Goal: Task Accomplishment & Management: Complete application form

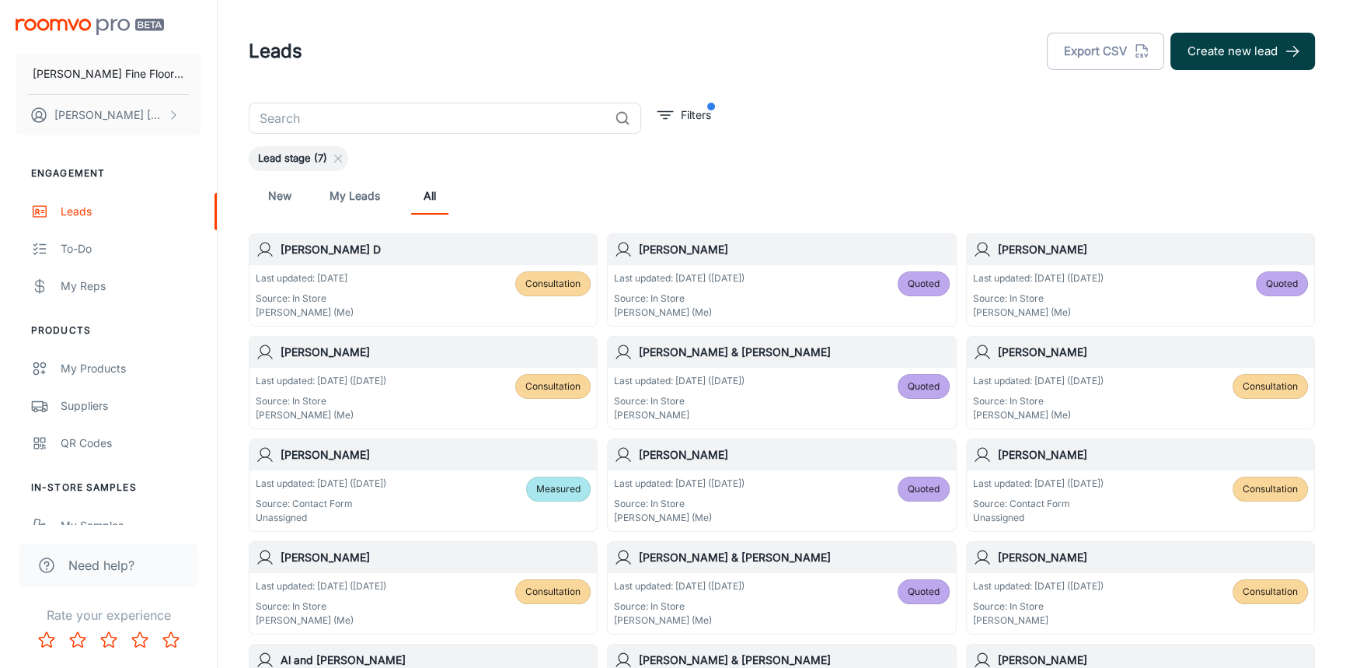
click at [1237, 47] on button "Create new lead" at bounding box center [1243, 51] width 145 height 37
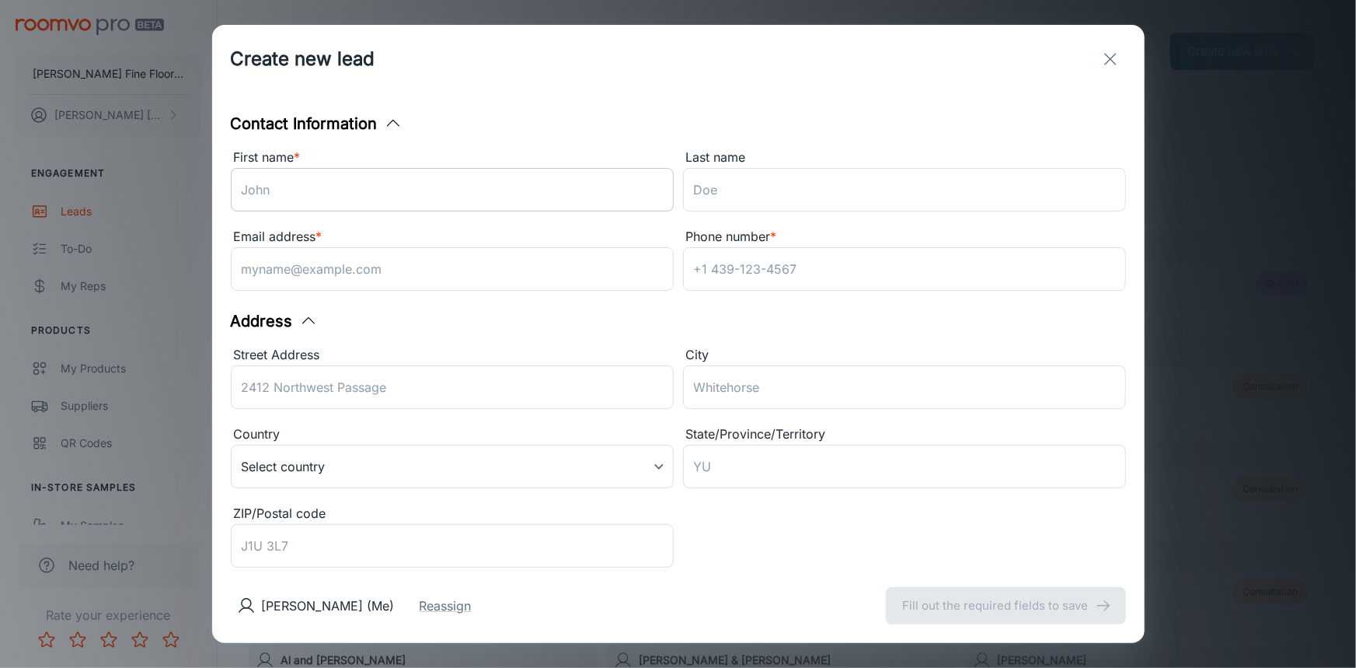
click at [529, 180] on input "First name *" at bounding box center [452, 190] width 443 height 44
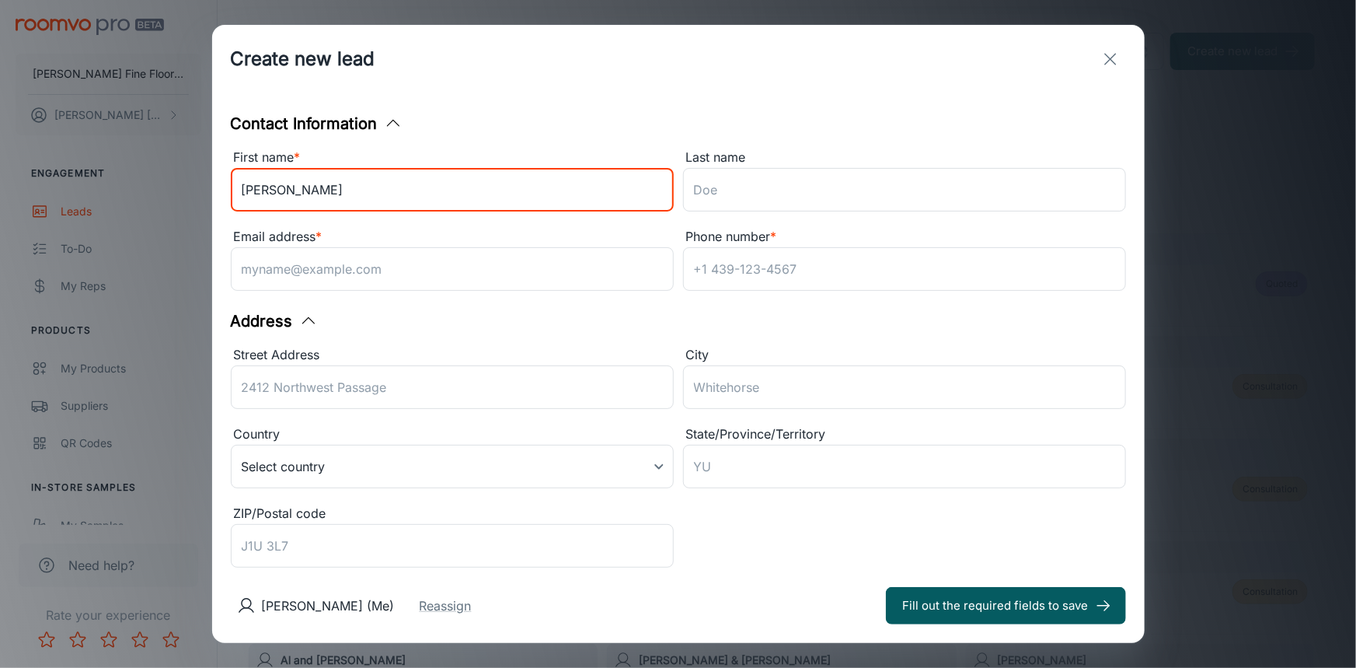
type input "[PERSON_NAME]"
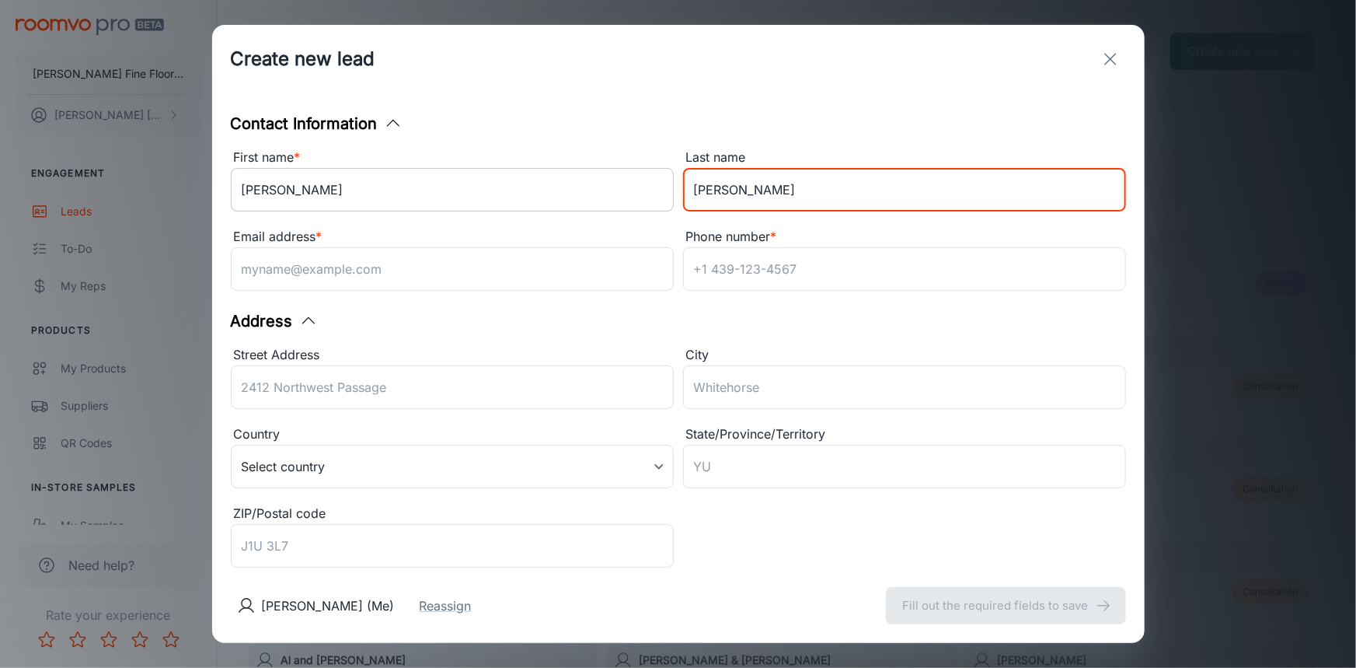
type input "[PERSON_NAME]"
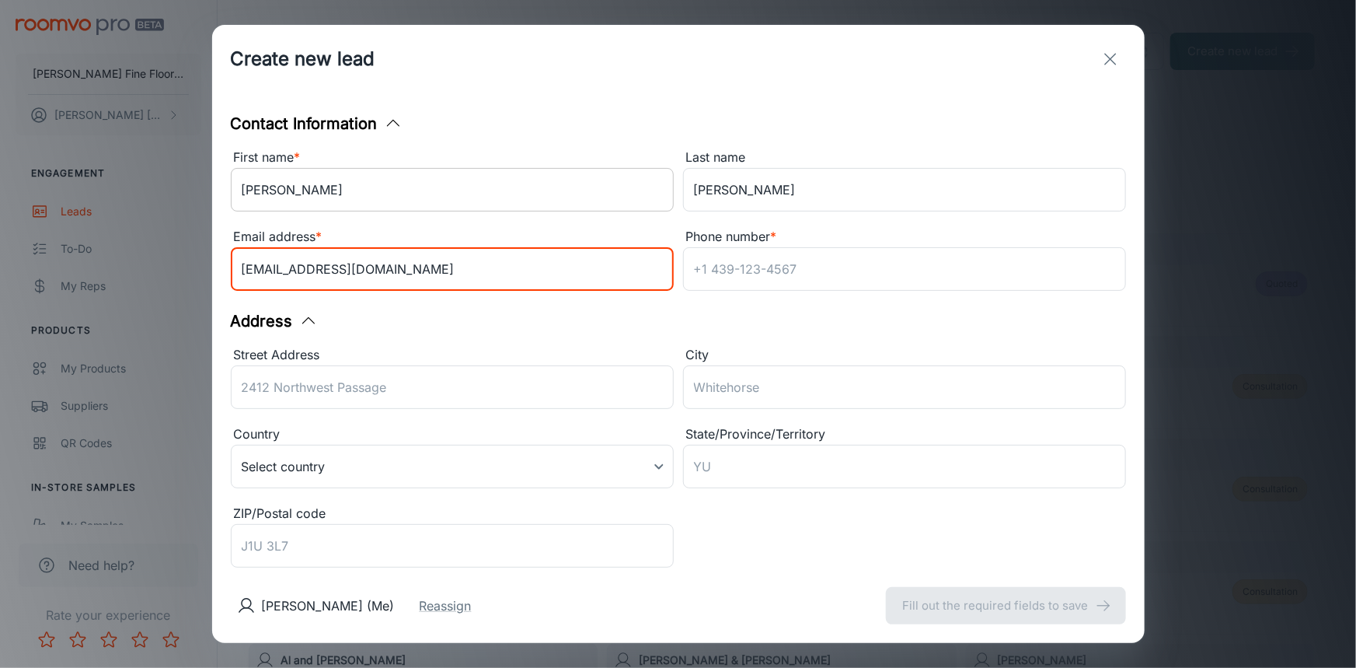
type input "[EMAIL_ADDRESS][DOMAIN_NAME]"
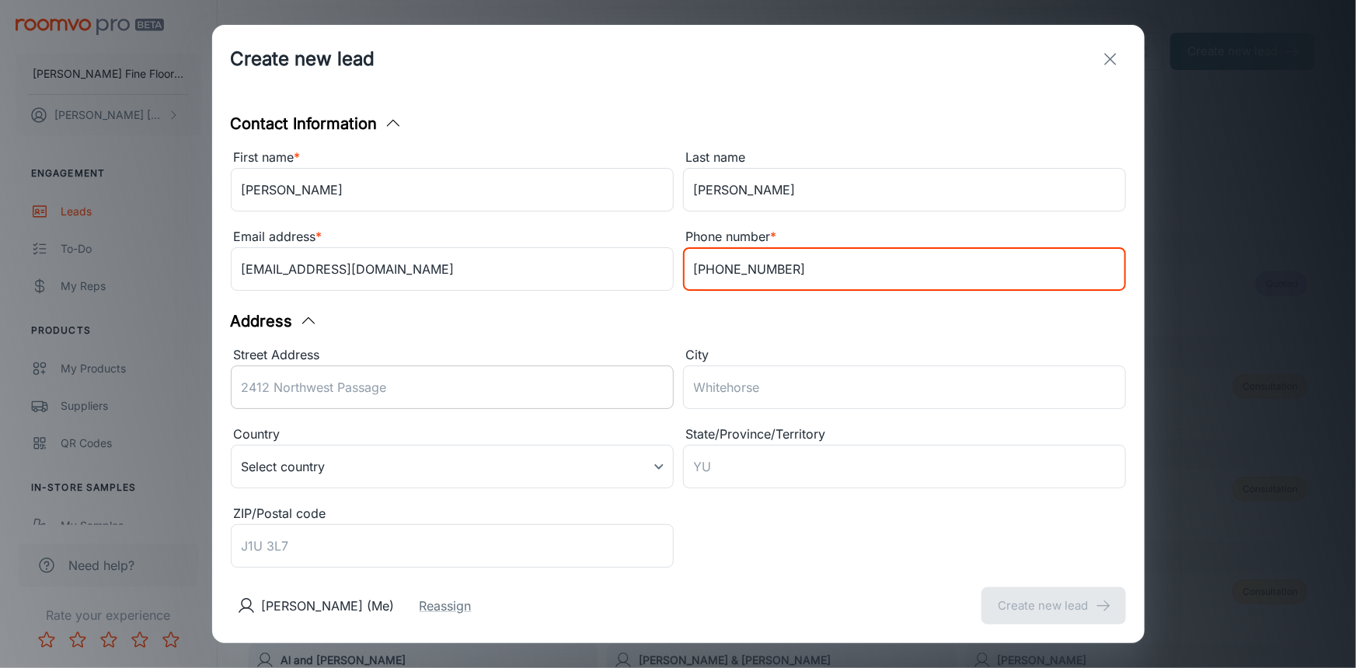
type input "[PHONE_NUMBER]"
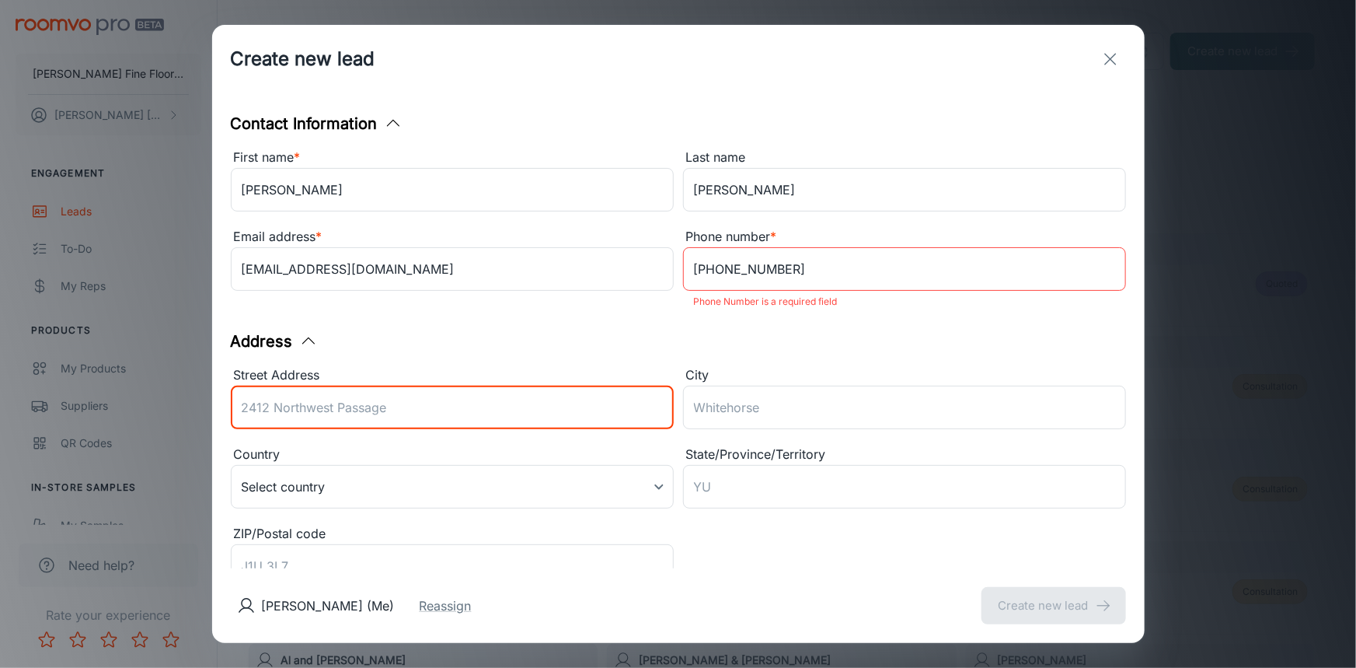
click at [430, 388] on input "Street Address" at bounding box center [452, 408] width 443 height 44
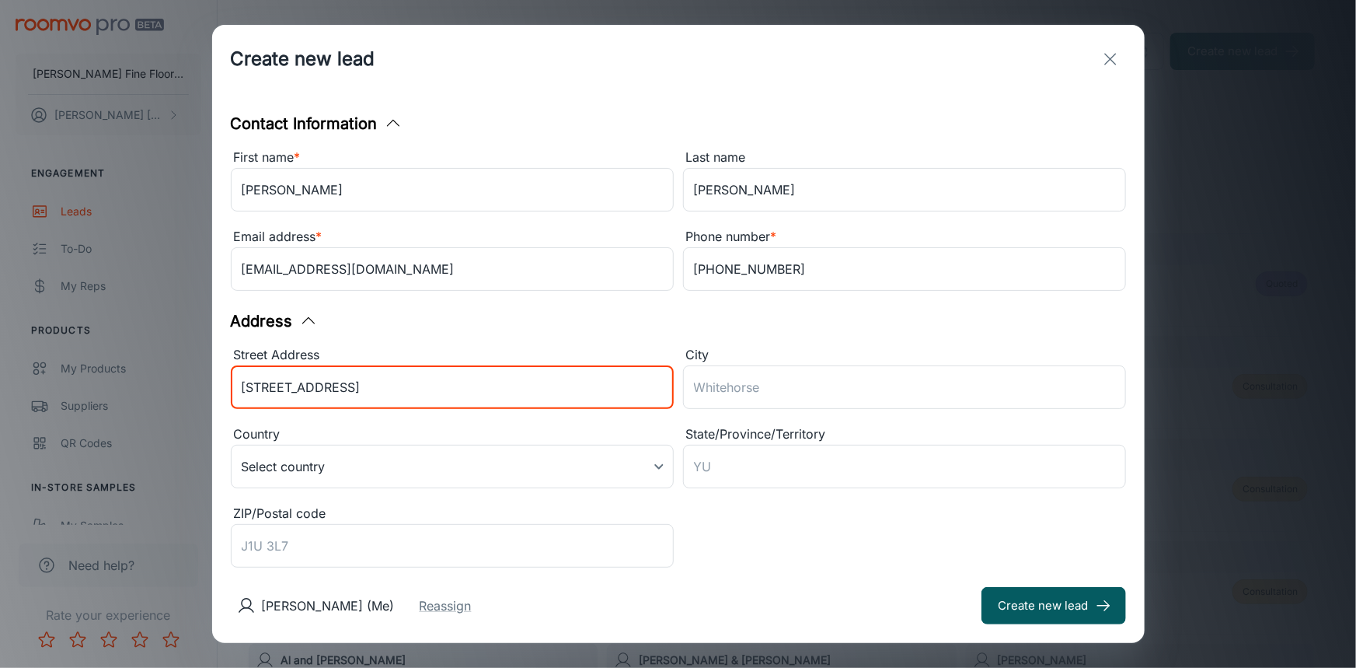
type input "[STREET_ADDRESS]"
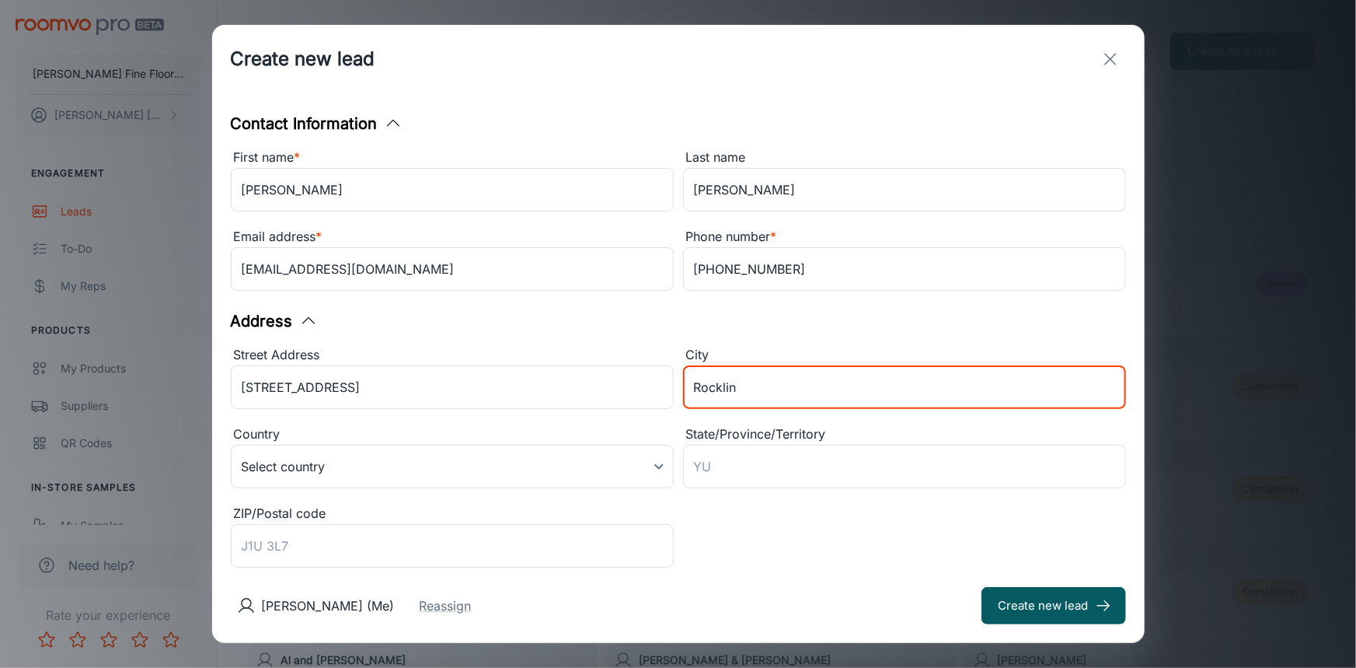
type input "Rocklin"
click at [725, 511] on div "Street Address [STREET_ADDRESS][GEOGRAPHIC_DATA] ​ Country Select country ​ Sta…" at bounding box center [674, 455] width 905 height 238
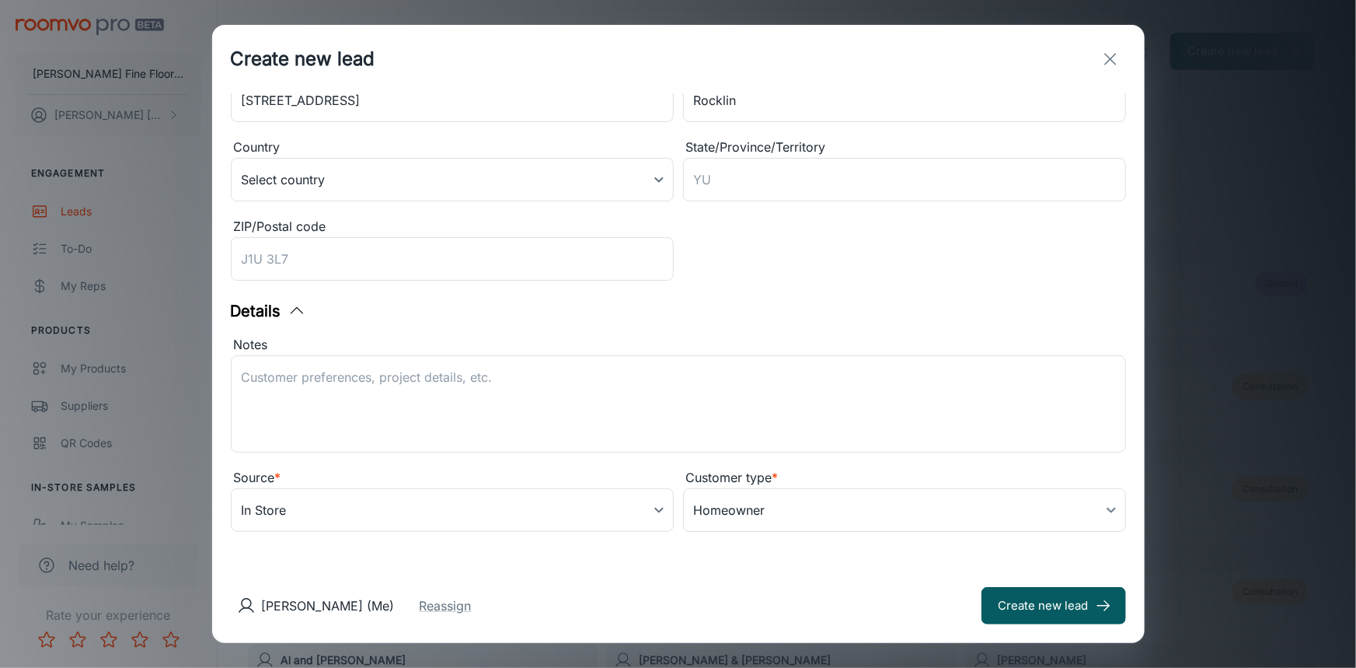
scroll to position [288, 0]
click at [623, 389] on textarea "Notes" at bounding box center [679, 404] width 874 height 72
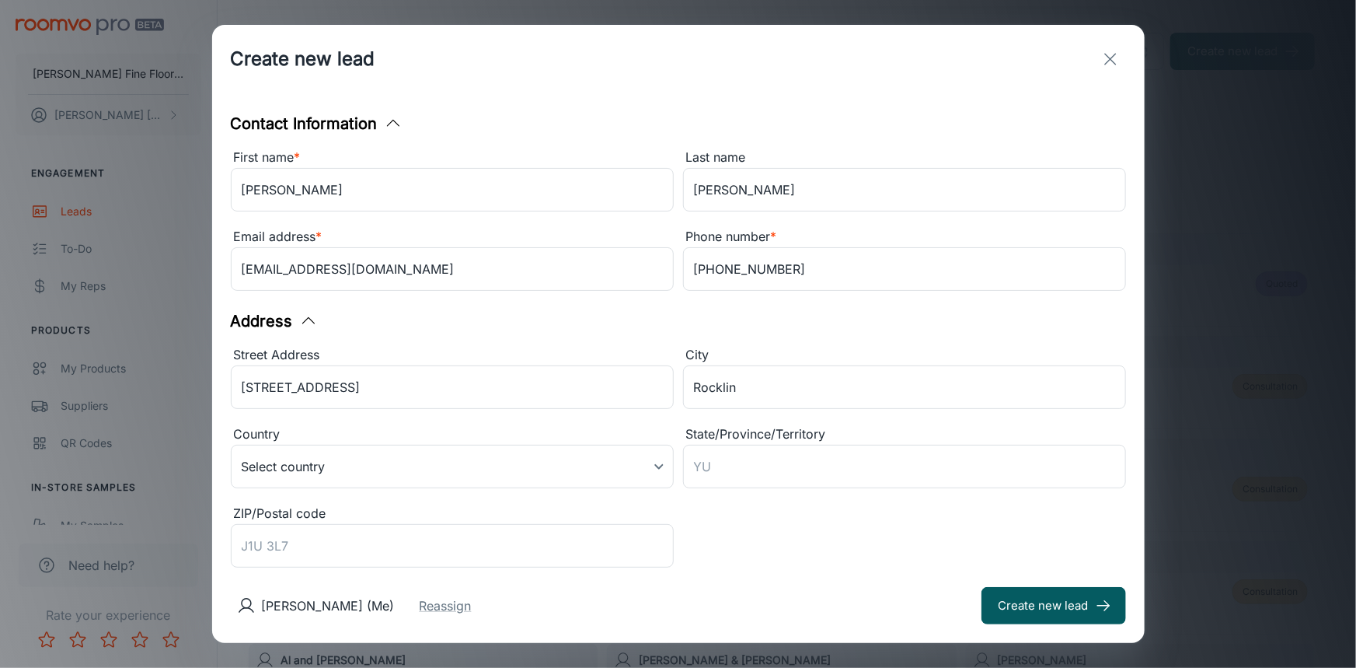
scroll to position [0, 0]
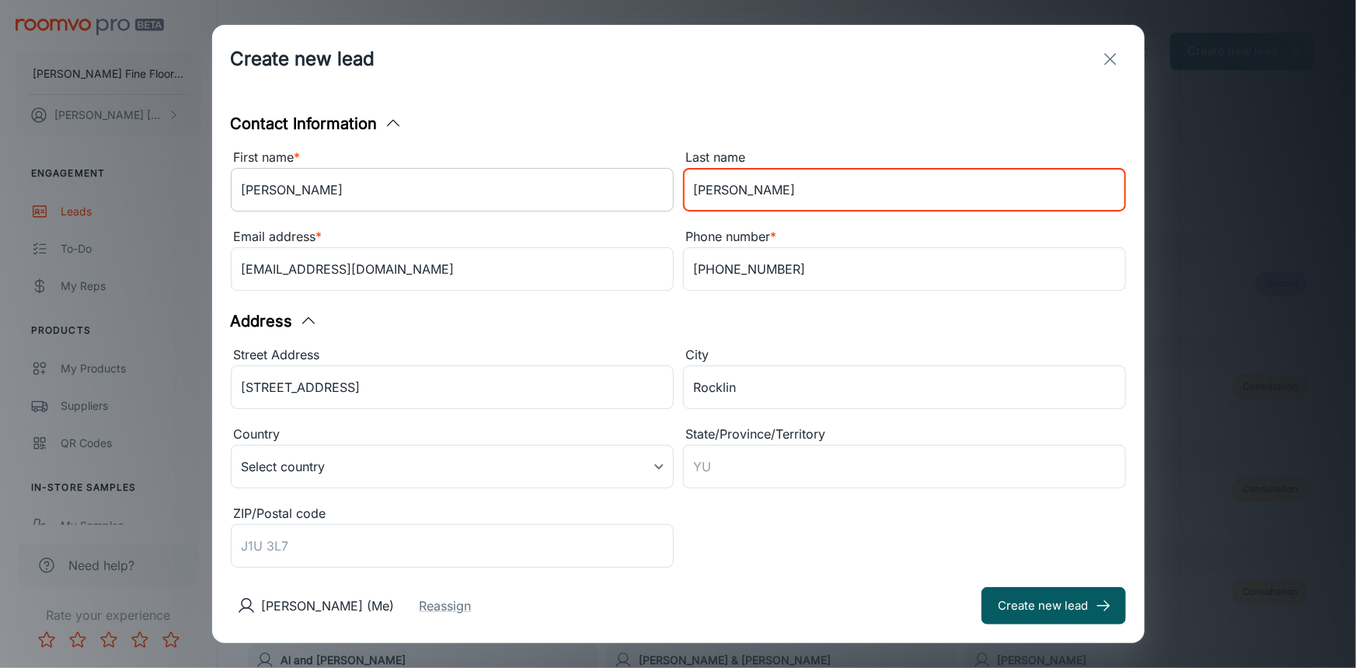
drag, startPoint x: 734, startPoint y: 190, endPoint x: 624, endPoint y: 197, distance: 109.8
click at [624, 197] on div "First name * [PERSON_NAME] ​ Last name [PERSON_NAME] ​ Email address * [EMAIL_A…" at bounding box center [674, 217] width 905 height 159
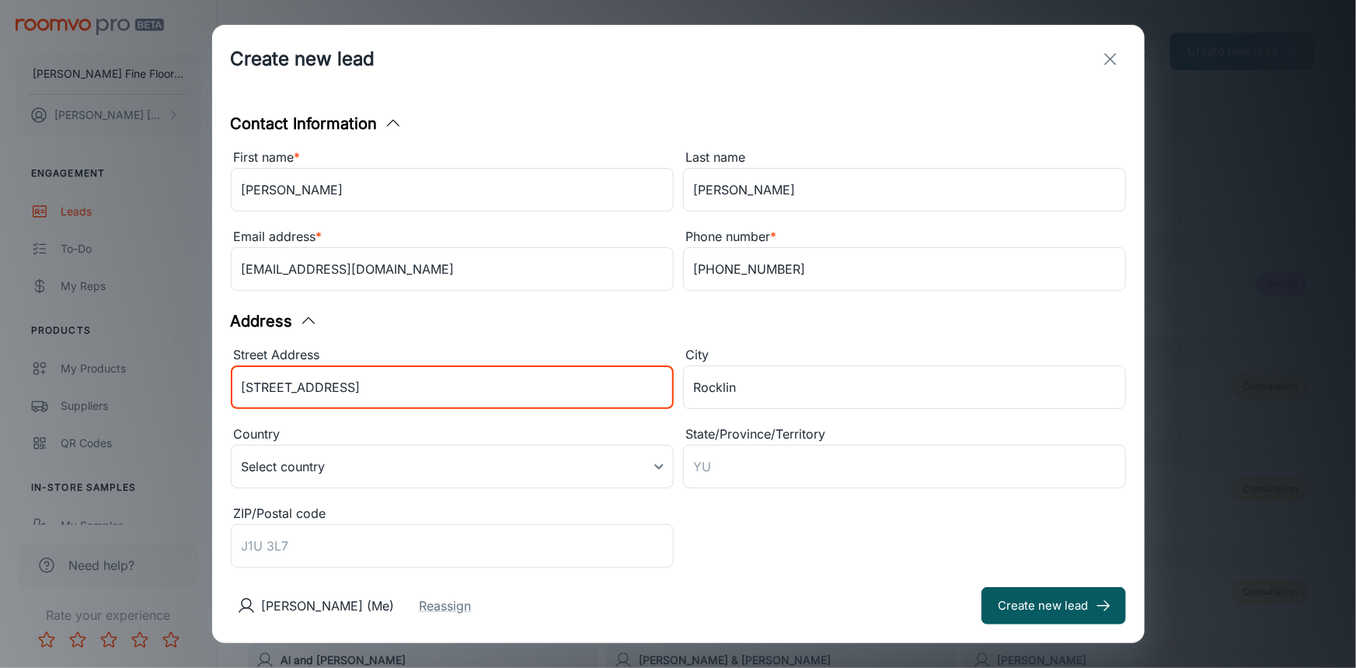
drag, startPoint x: 352, startPoint y: 392, endPoint x: 183, endPoint y: 404, distance: 169.9
click at [183, 404] on div "Create new lead Contact Information First name * [PERSON_NAME] ​ Last name [PER…" at bounding box center [678, 334] width 1356 height 668
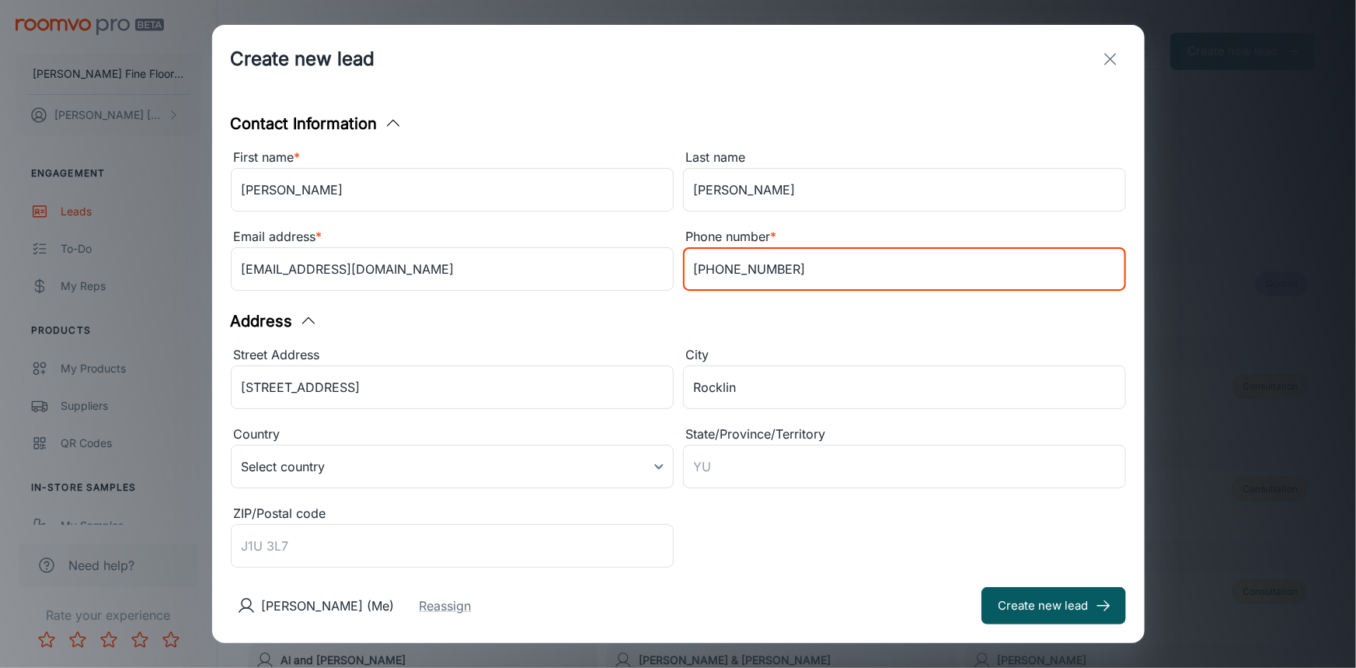
drag, startPoint x: 777, startPoint y: 274, endPoint x: 630, endPoint y: 291, distance: 147.9
click at [630, 291] on div "First name * [PERSON_NAME] ​ Last name [PERSON_NAME] ​ Email address * [EMAIL_A…" at bounding box center [674, 217] width 905 height 159
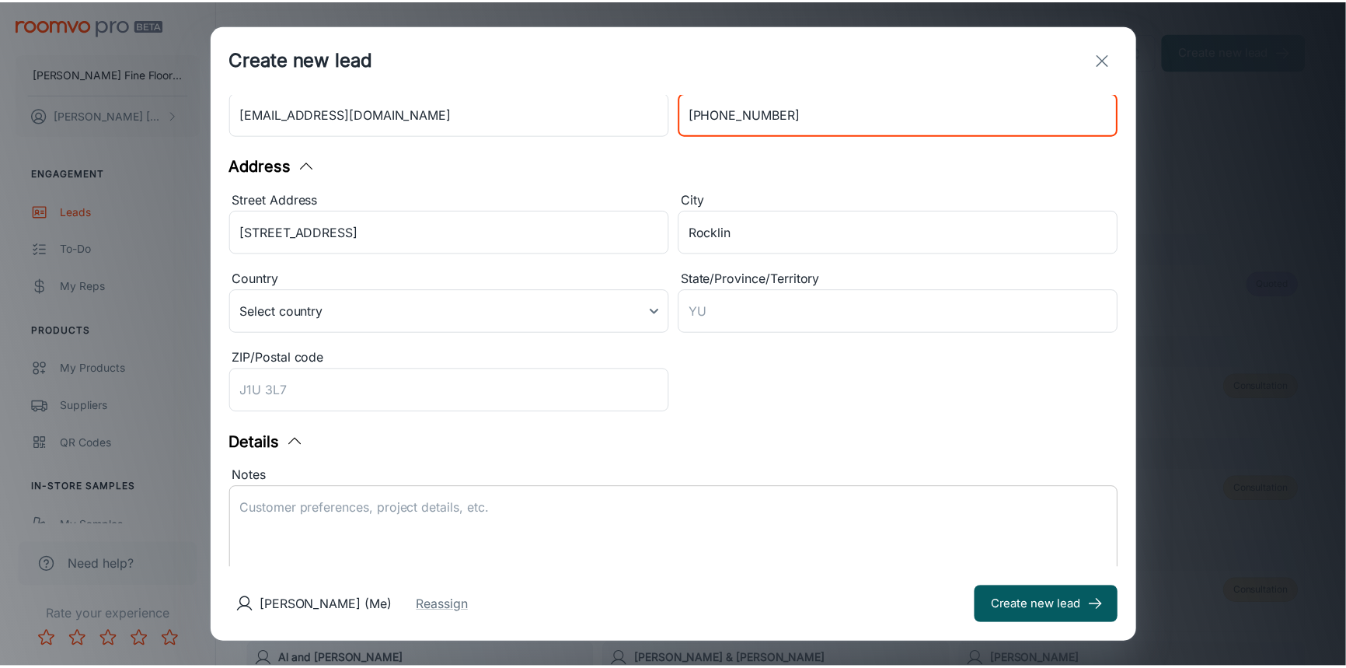
scroll to position [288, 0]
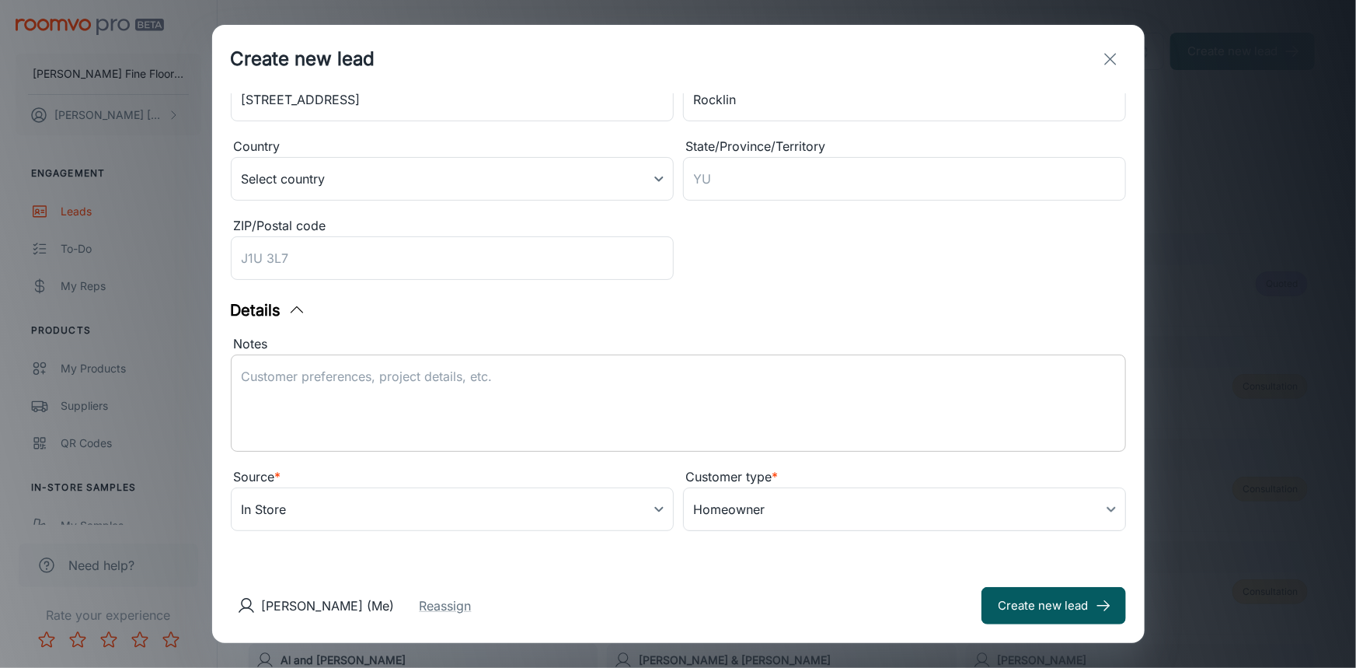
click at [474, 386] on textarea "Notes" at bounding box center [679, 404] width 874 height 72
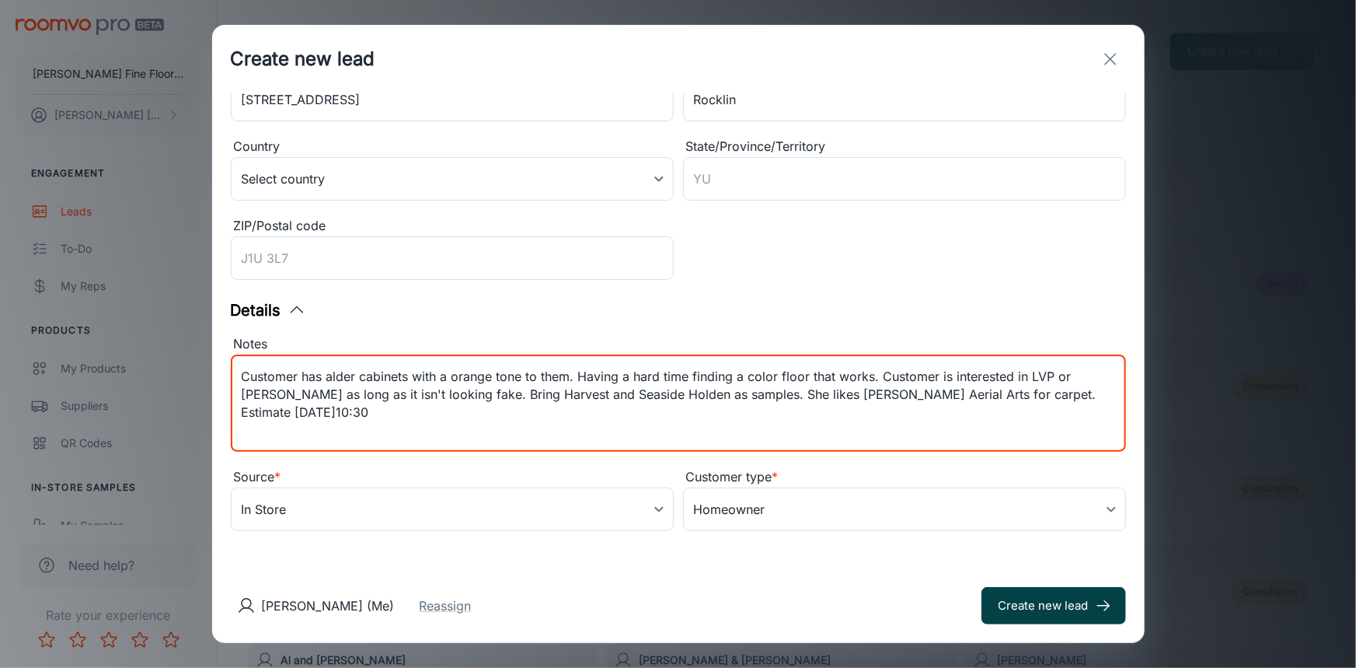
type textarea "Customer has alder cabinets with a orange tone to them. Having a hard time find…"
click at [1031, 613] on button "Create new lead" at bounding box center [1054, 605] width 145 height 37
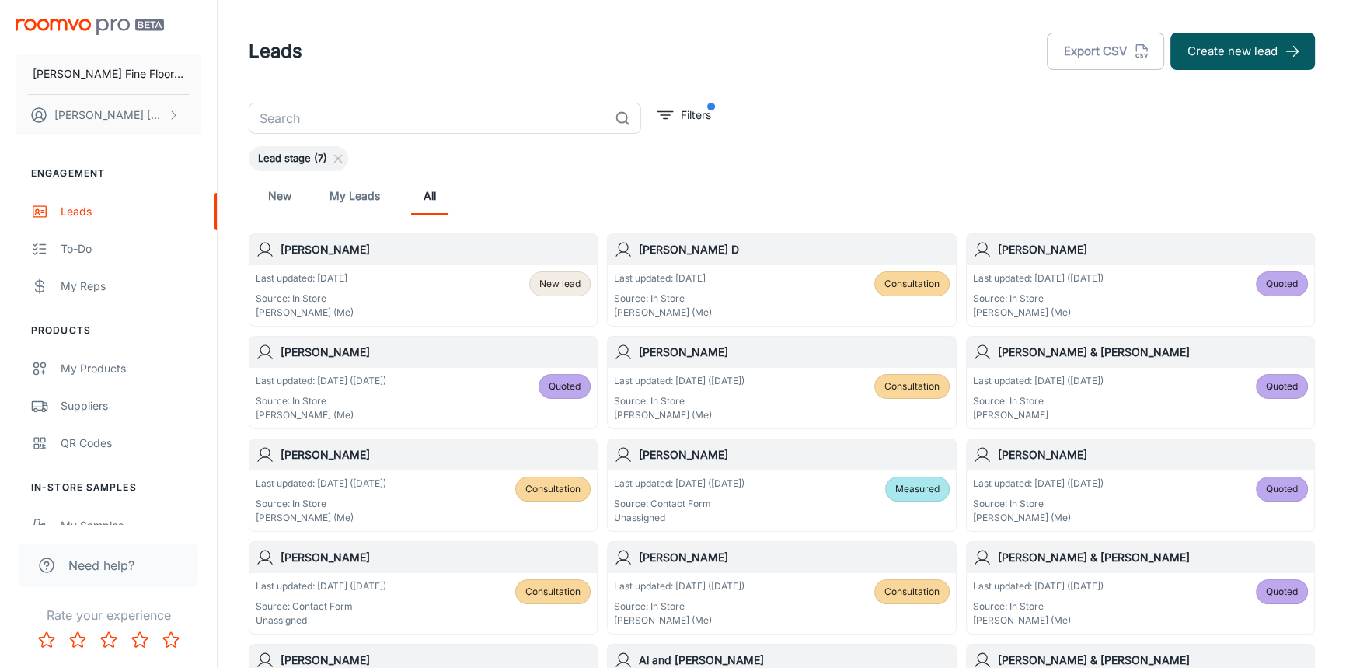
click at [410, 268] on div "Last updated: [DATE] Source: In Store [PERSON_NAME] (Me) New lead" at bounding box center [423, 295] width 347 height 61
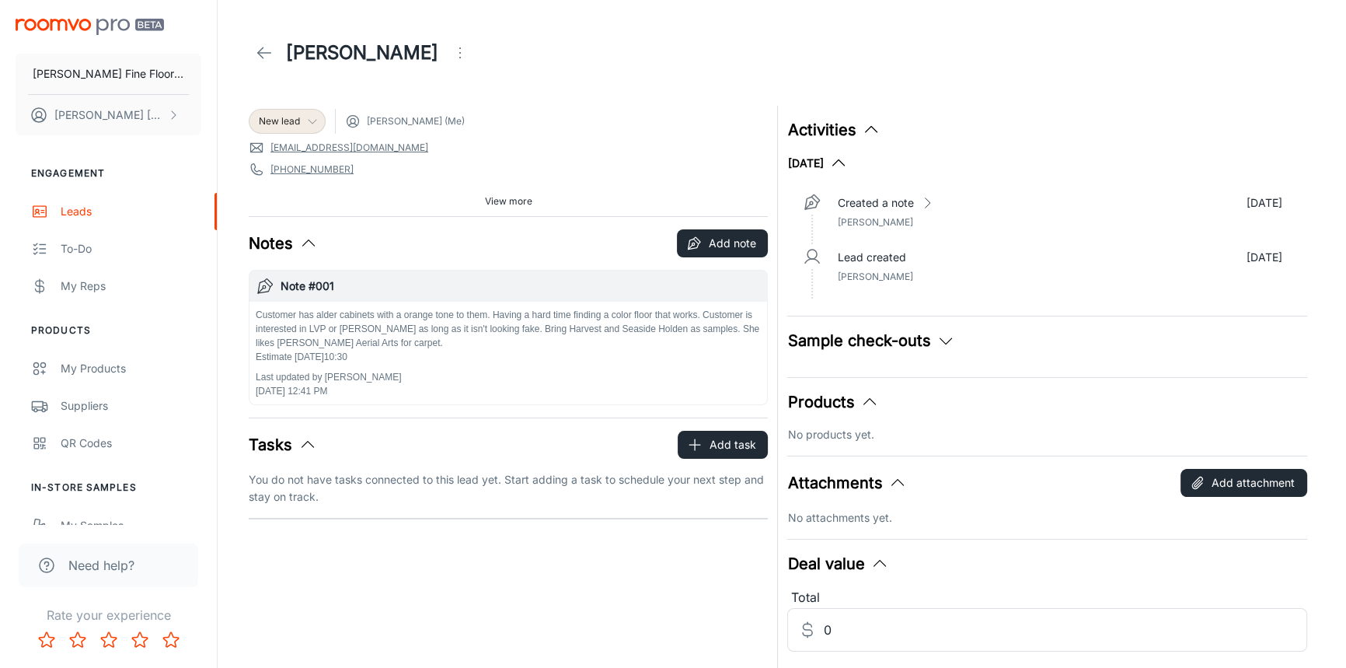
click at [311, 124] on icon at bounding box center [312, 121] width 12 height 12
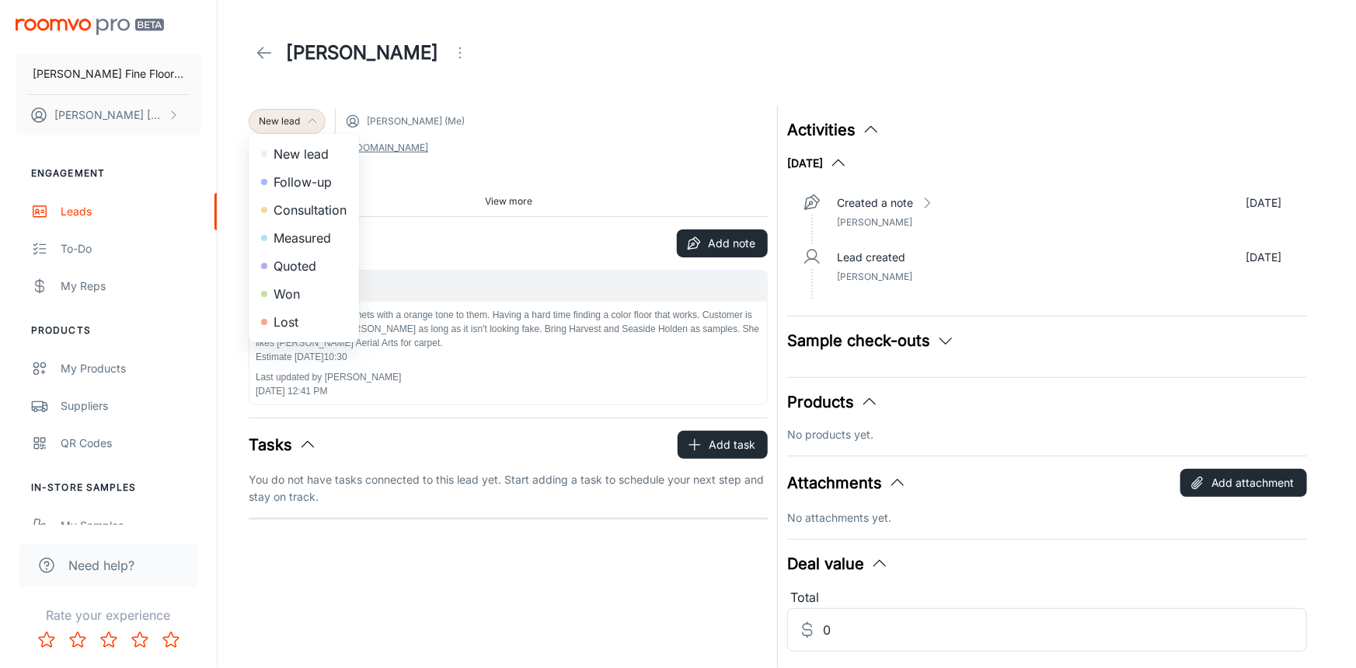
click at [316, 211] on li "Consultation" at bounding box center [304, 210] width 110 height 28
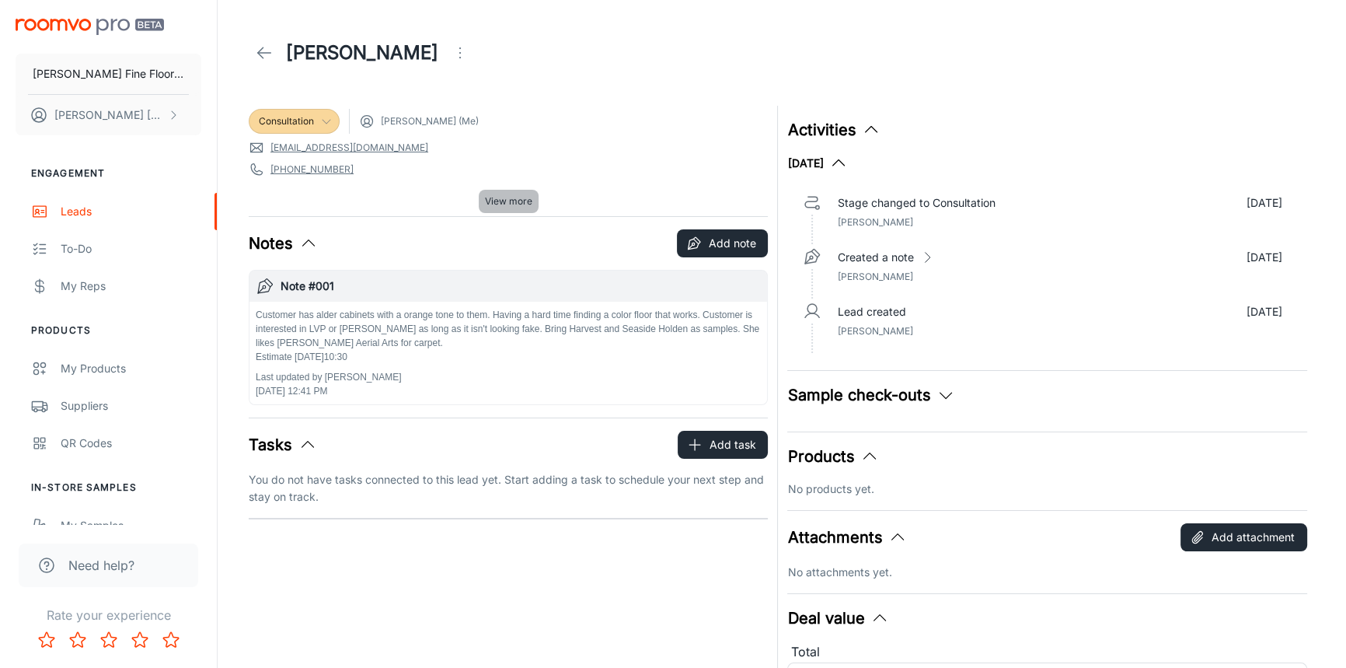
click at [497, 203] on span "View more" at bounding box center [508, 201] width 47 height 14
click at [264, 49] on icon at bounding box center [264, 53] width 19 height 19
